Goal: Task Accomplishment & Management: Manage account settings

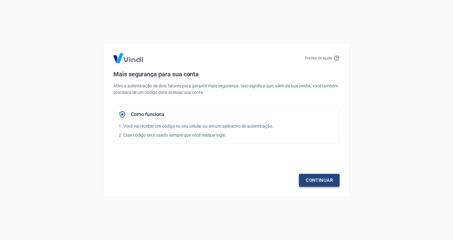
click at [312, 180] on link "Continuar" at bounding box center [319, 180] width 41 height 13
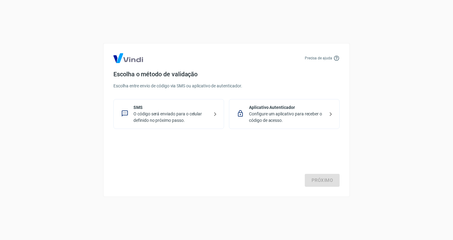
click at [265, 119] on p "Configure um aplicativo para receber o código de acesso." at bounding box center [287, 117] width 76 height 13
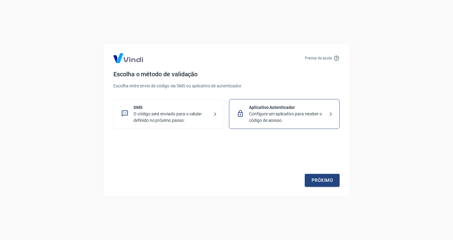
click at [322, 173] on div "Próximo" at bounding box center [226, 162] width 226 height 51
click at [313, 187] on link "Próximo" at bounding box center [322, 180] width 35 height 13
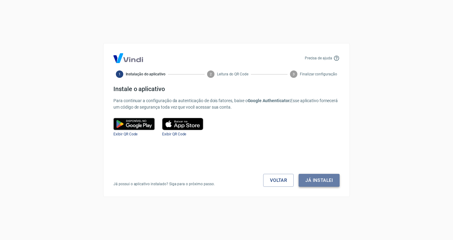
click at [314, 180] on button "Já instalei" at bounding box center [319, 180] width 41 height 13
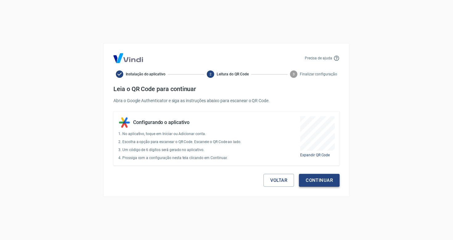
click at [312, 177] on button "Continuar" at bounding box center [319, 180] width 41 height 13
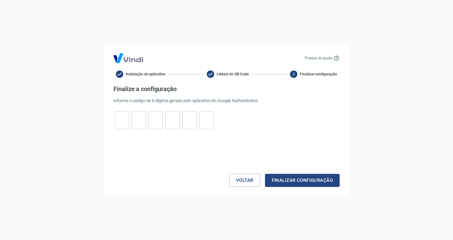
click at [128, 122] on input "tel" at bounding box center [122, 120] width 14 height 13
type input "5"
type input "9"
type input "2"
type input "4"
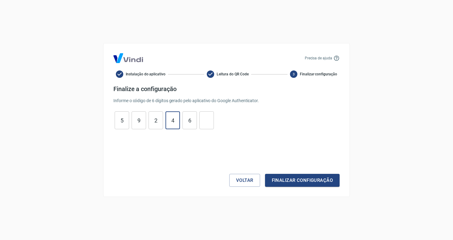
type input "6"
type input "2"
click at [282, 174] on div "Voltar Finalizar configuração" at bounding box center [226, 162] width 226 height 50
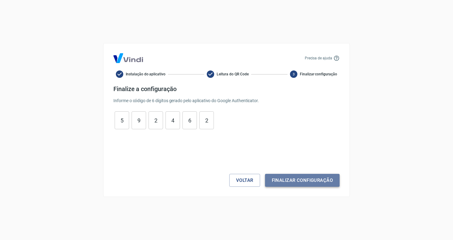
click at [292, 183] on button "Finalizar configuração" at bounding box center [302, 180] width 75 height 13
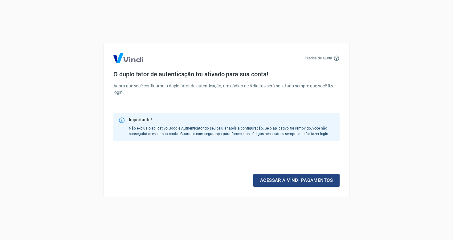
click at [292, 183] on link "Acessar a Vindi pagamentos" at bounding box center [296, 180] width 86 height 13
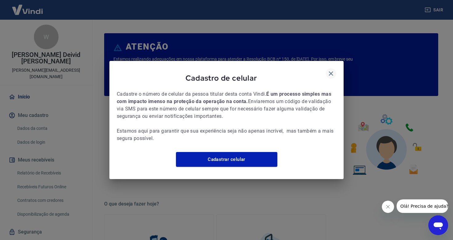
click at [329, 72] on icon "button" at bounding box center [331, 74] width 4 height 4
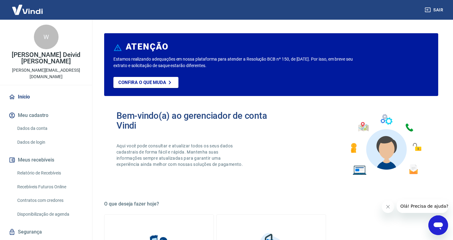
click at [38, 122] on link "Dados da conta" at bounding box center [50, 128] width 70 height 13
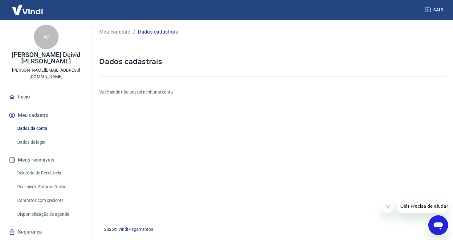
click at [32, 136] on link "Dados de login" at bounding box center [50, 142] width 70 height 13
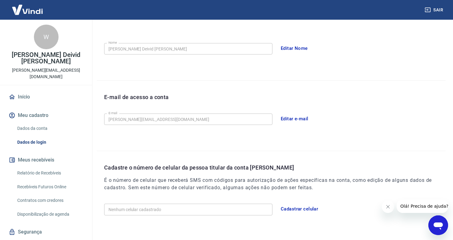
click at [298, 119] on button "Editar e-mail" at bounding box center [294, 119] width 35 height 13
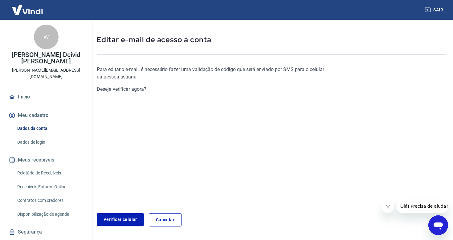
scroll to position [21, 0]
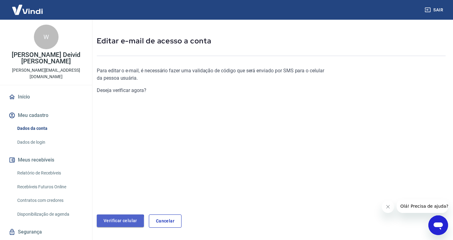
click at [116, 222] on link "Verificar celular" at bounding box center [120, 221] width 47 height 13
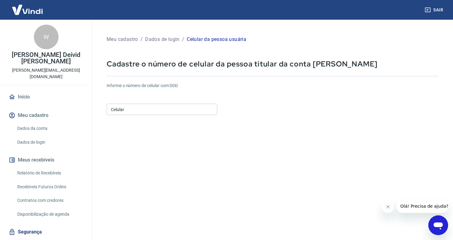
click at [141, 109] on input "Celular" at bounding box center [162, 109] width 111 height 11
type input "[PHONE_NUMBER]"
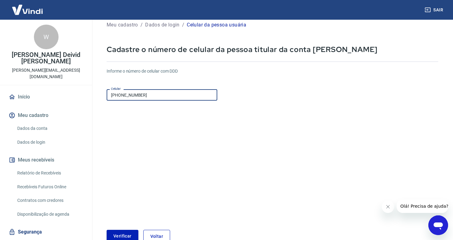
scroll to position [15, 0]
click at [122, 236] on button "Verificar" at bounding box center [123, 236] width 32 height 13
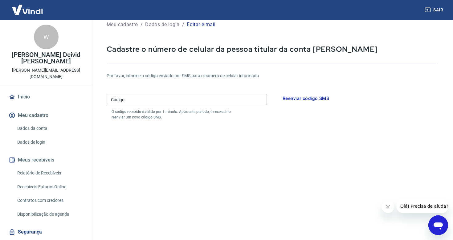
click at [146, 100] on input "Código" at bounding box center [187, 99] width 160 height 11
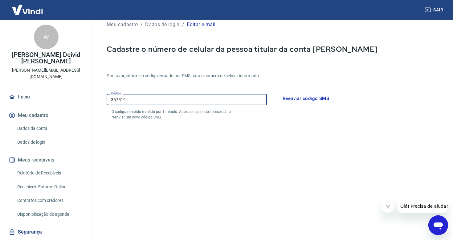
type input "367519"
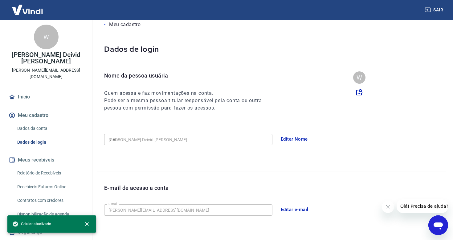
type input "[PHONE_NUMBER]"
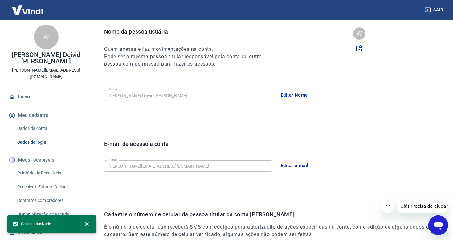
click at [305, 162] on button "Editar e-mail" at bounding box center [294, 165] width 35 height 13
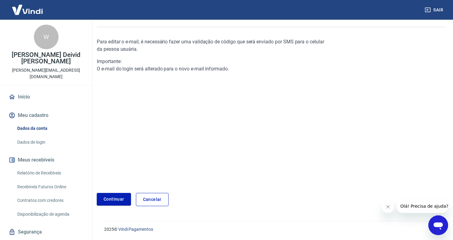
scroll to position [49, 0]
click at [114, 200] on link "Continuar" at bounding box center [114, 200] width 34 height 13
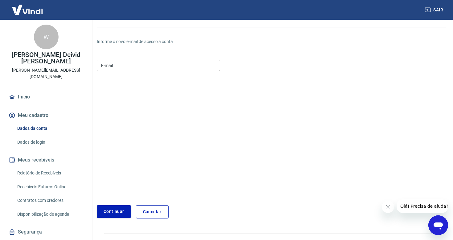
click at [120, 65] on input "E-mail" at bounding box center [158, 65] width 123 height 11
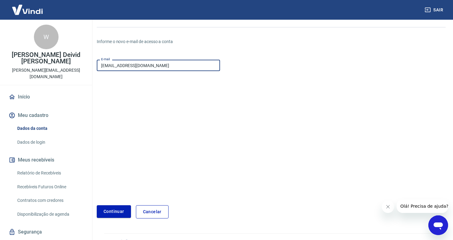
type input "[EMAIL_ADDRESS][DOMAIN_NAME]"
click at [113, 212] on button "Continuar" at bounding box center [114, 212] width 34 height 13
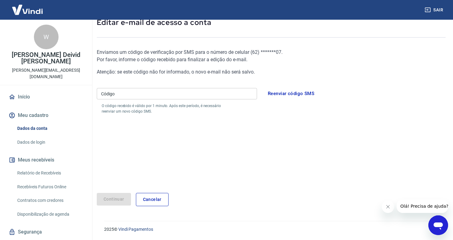
scroll to position [39, 0]
click at [152, 95] on input "Código" at bounding box center [177, 93] width 160 height 11
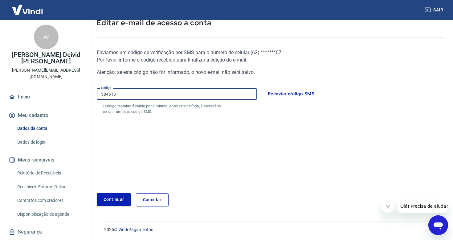
type input "584613"
click at [108, 198] on button "Continuar" at bounding box center [114, 200] width 34 height 13
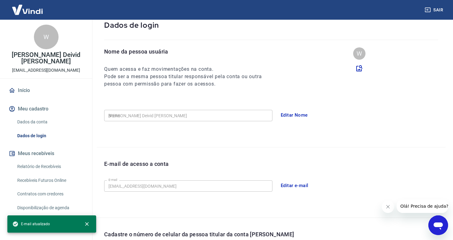
type input "[PHONE_NUMBER]"
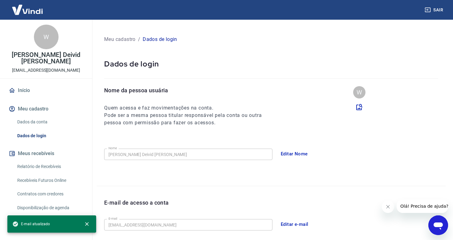
click at [437, 9] on button "Sair" at bounding box center [435, 9] width 22 height 11
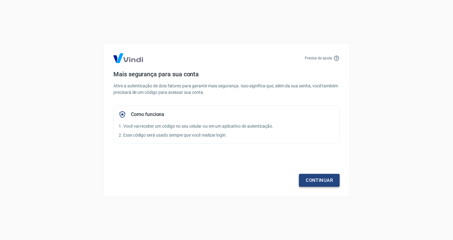
click at [324, 184] on link "Continuar" at bounding box center [319, 180] width 41 height 13
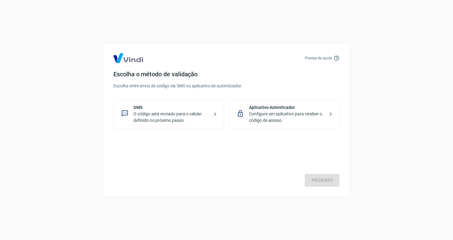
click at [174, 117] on p "O código será enviado para o celular definido no próximo passo." at bounding box center [171, 117] width 76 height 13
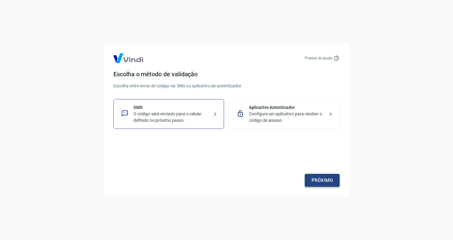
click at [317, 179] on link "Próximo" at bounding box center [322, 180] width 35 height 13
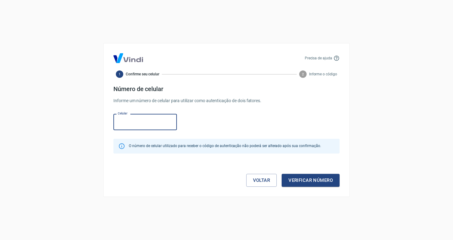
type input "[PHONE_NUMBER]"
drag, startPoint x: 156, startPoint y: 124, endPoint x: 61, endPoint y: 124, distance: 94.3
click at [61, 124] on div "Precisa de ajuda 1 Confirme seu celular 2 Informe o código Número de celular In…" at bounding box center [226, 120] width 453 height 240
type input "[PHONE_NUMBER]"
click at [287, 176] on button "Verificar número" at bounding box center [311, 180] width 58 height 13
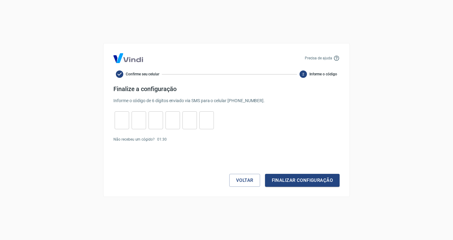
click at [113, 121] on div "Precisa de ajuda Confirme seu celular 2 Informe o código Finalize a configuraçã…" at bounding box center [226, 120] width 247 height 154
click at [124, 122] on input "tel" at bounding box center [122, 120] width 14 height 13
type input "0"
type input "4"
type input "8"
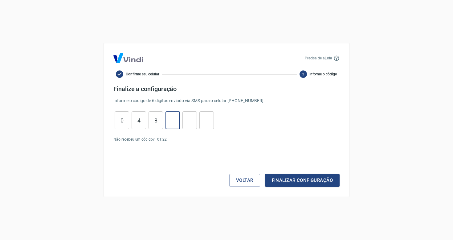
type input "6"
type input "1"
type input "3"
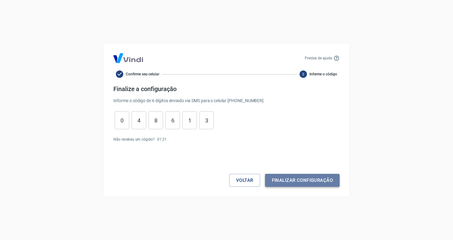
click at [307, 184] on button "Finalizar configuração" at bounding box center [302, 180] width 75 height 13
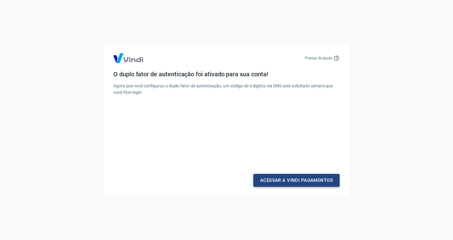
click at [283, 182] on link "Acessar a Vindi Pagamentos" at bounding box center [296, 180] width 86 height 13
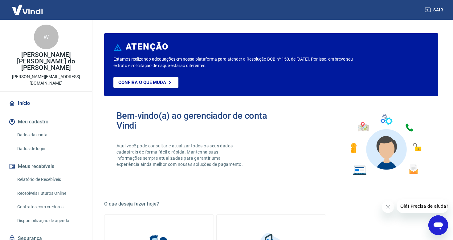
click at [30, 143] on link "Dados de login" at bounding box center [50, 149] width 70 height 13
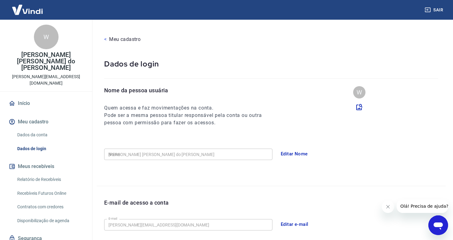
type input "[PHONE_NUMBER]"
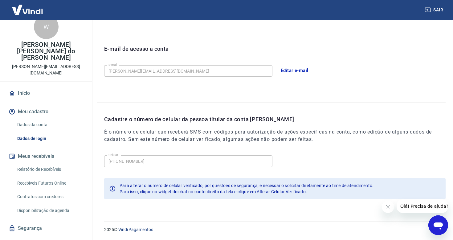
scroll to position [10, 0]
click at [39, 119] on link "Dados da conta" at bounding box center [50, 125] width 70 height 13
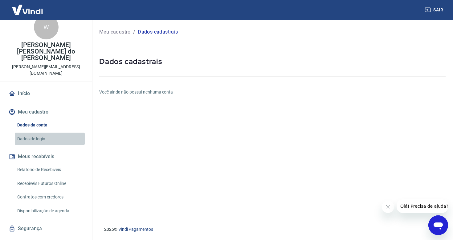
click at [29, 133] on link "Dados de login" at bounding box center [50, 139] width 70 height 13
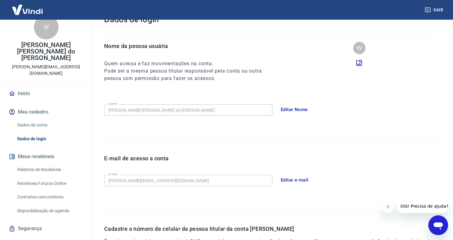
scroll to position [48, 0]
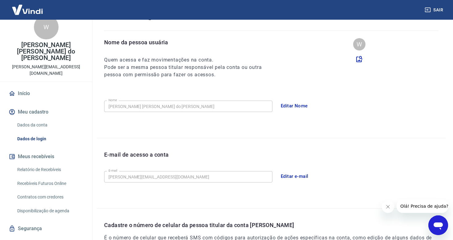
click at [309, 179] on button "Editar e-mail" at bounding box center [294, 176] width 35 height 13
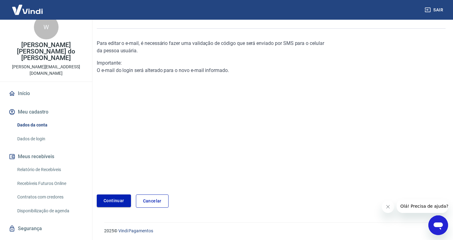
click at [114, 197] on link "Continuar" at bounding box center [114, 201] width 34 height 13
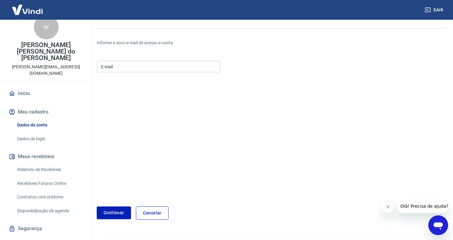
click at [115, 71] on input "E-mail" at bounding box center [158, 66] width 123 height 11
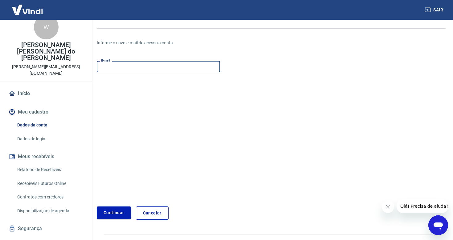
click at [125, 68] on input "E-mail" at bounding box center [158, 66] width 123 height 11
type input "aleixowallys"
type input "w"
type input "[EMAIL_ADDRESS][DOMAIN_NAME]"
click at [106, 210] on button "Continuar" at bounding box center [114, 213] width 34 height 13
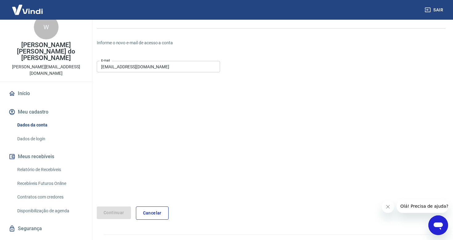
scroll to position [21, 0]
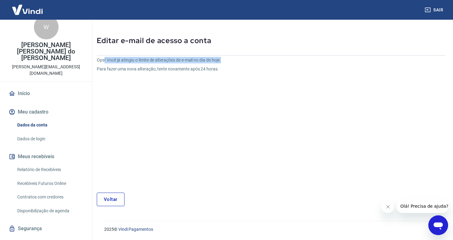
drag, startPoint x: 104, startPoint y: 59, endPoint x: 224, endPoint y: 62, distance: 119.7
click at [224, 62] on p "Ops! Você já atingiu o limite de alterações de e-mail no dia de hoje." at bounding box center [213, 60] width 233 height 6
click at [115, 194] on link "Voltar" at bounding box center [111, 200] width 28 height 14
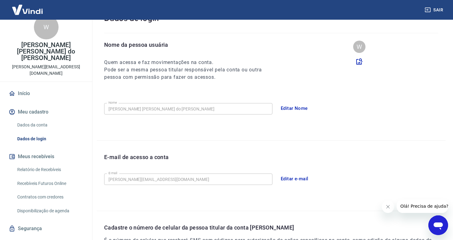
scroll to position [47, 0]
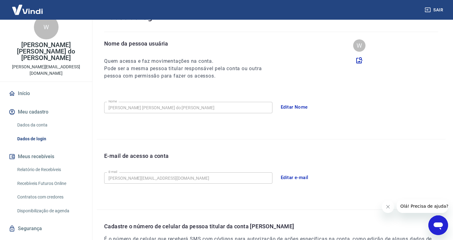
click at [433, 11] on button "Sair" at bounding box center [435, 9] width 22 height 11
